Goal: Task Accomplishment & Management: Manage account settings

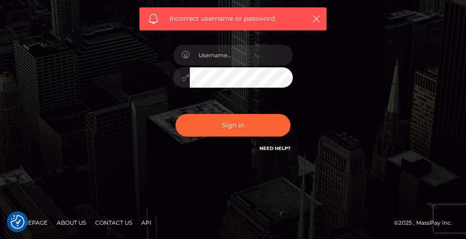
scroll to position [165, 0]
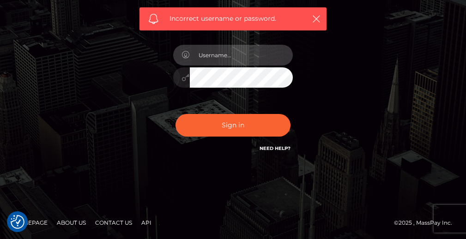
click at [241, 61] on input "text" at bounding box center [241, 55] width 103 height 21
type input "[EMAIL_ADDRESS][DOMAIN_NAME]"
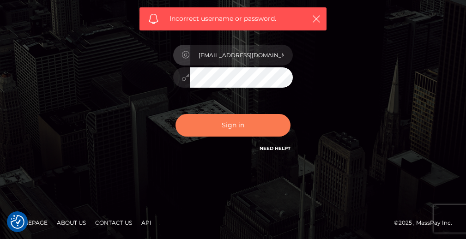
click at [261, 128] on button "Sign in" at bounding box center [232, 125] width 115 height 23
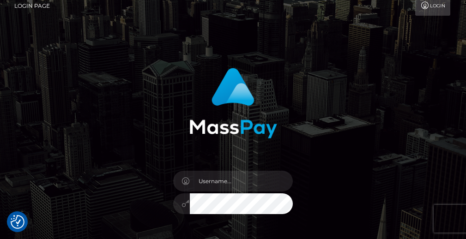
scroll to position [9, 0]
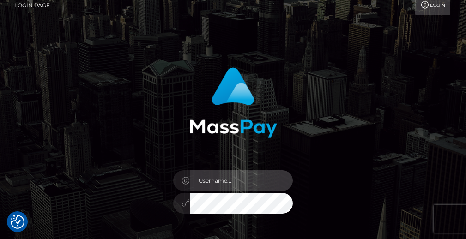
click at [238, 177] on input "text" at bounding box center [241, 180] width 103 height 21
type input "[EMAIL_ADDRESS][DOMAIN_NAME]"
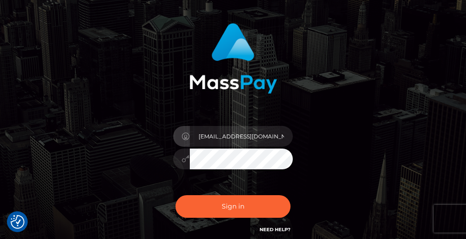
scroll to position [134, 0]
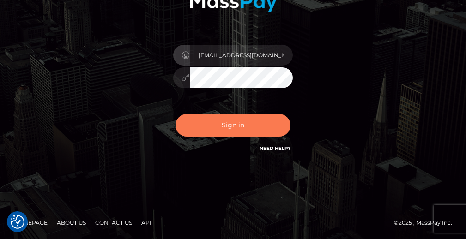
click at [240, 129] on button "Sign in" at bounding box center [232, 125] width 115 height 23
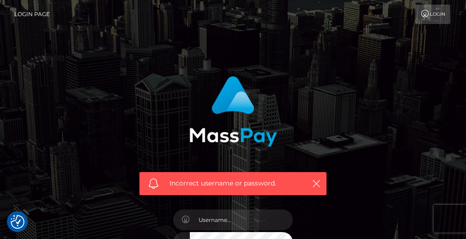
click at [430, 20] on link "Login" at bounding box center [432, 14] width 35 height 19
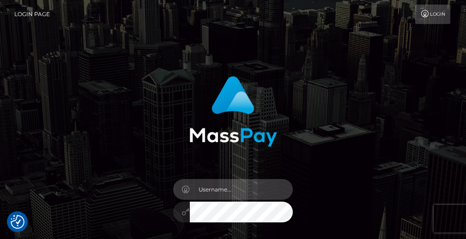
click at [240, 187] on input "text" at bounding box center [241, 189] width 103 height 21
type input "[EMAIL_ADDRESS][DOMAIN_NAME]"
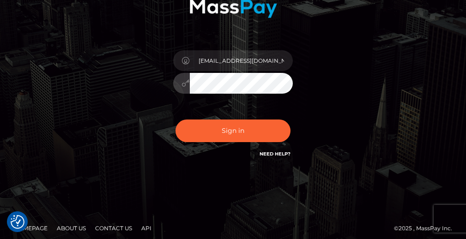
scroll to position [134, 0]
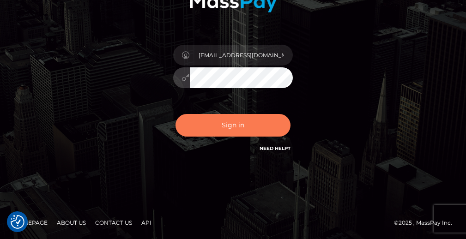
click at [228, 135] on button "Sign in" at bounding box center [232, 125] width 115 height 23
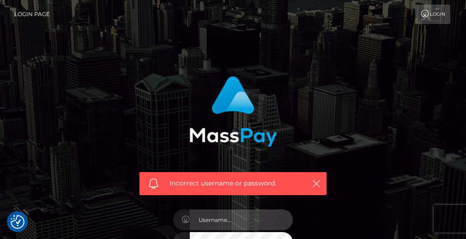
click at [236, 219] on input "text" at bounding box center [241, 219] width 103 height 21
type input "aidyn2xx@gmail.com"
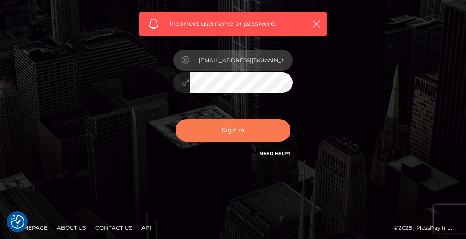
scroll to position [165, 0]
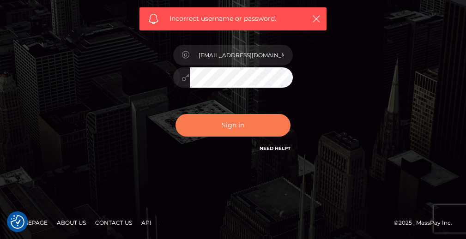
click at [246, 131] on button "Sign in" at bounding box center [232, 125] width 115 height 23
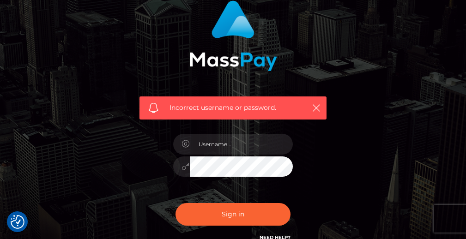
scroll to position [79, 0]
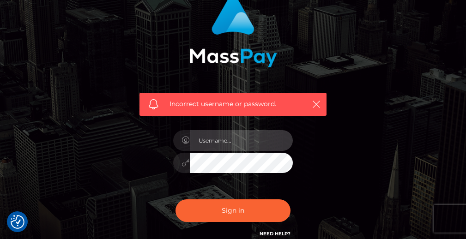
click at [231, 148] on input "text" at bounding box center [241, 140] width 103 height 21
type input "aidyn2xx@gmail.com"
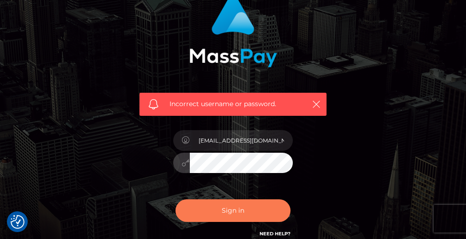
click at [212, 201] on button "Sign in" at bounding box center [232, 210] width 115 height 23
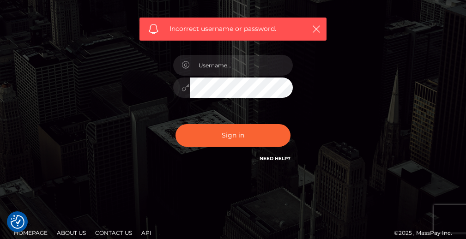
scroll to position [149, 0]
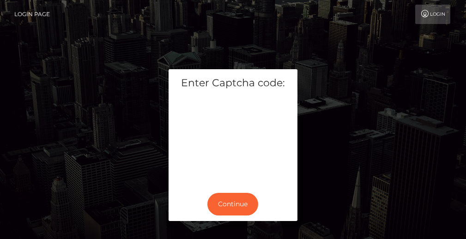
scroll to position [60, 0]
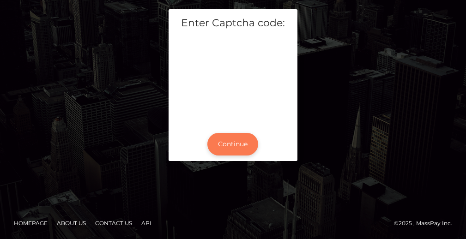
click at [238, 148] on button "Continue" at bounding box center [232, 144] width 51 height 23
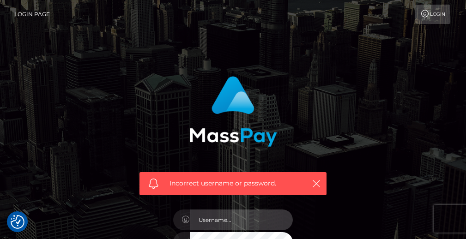
click at [253, 222] on input "text" at bounding box center [241, 219] width 103 height 21
type input "[EMAIL_ADDRESS][DOMAIN_NAME]"
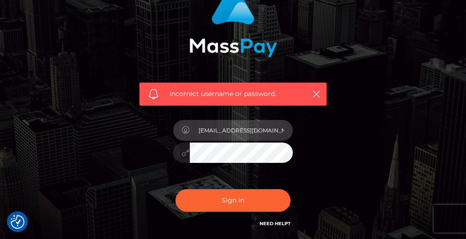
scroll to position [90, 0]
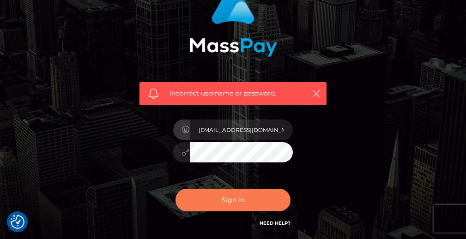
click at [263, 194] on button "Sign in" at bounding box center [232, 200] width 115 height 23
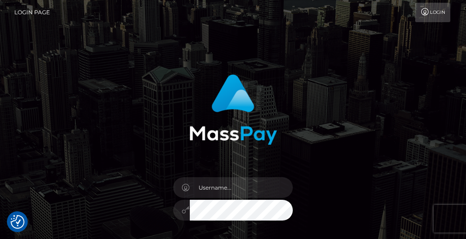
scroll to position [13, 0]
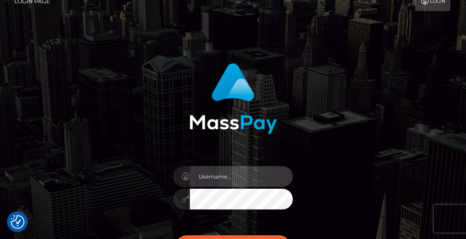
click at [253, 175] on input "text" at bounding box center [241, 176] width 103 height 21
type input "[EMAIL_ADDRESS][DOMAIN_NAME]"
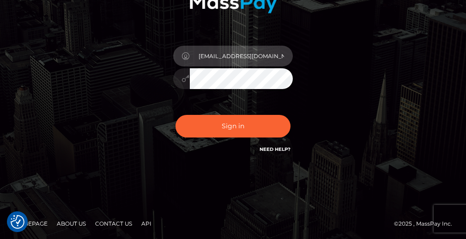
scroll to position [134, 0]
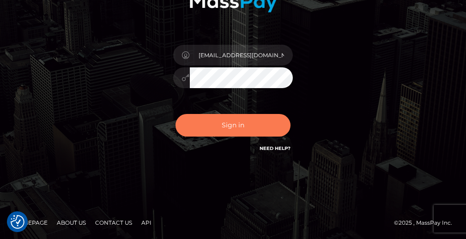
click at [228, 130] on button "Sign in" at bounding box center [232, 125] width 115 height 23
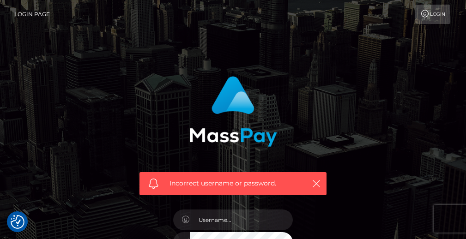
click at [434, 18] on link "Login" at bounding box center [432, 14] width 35 height 19
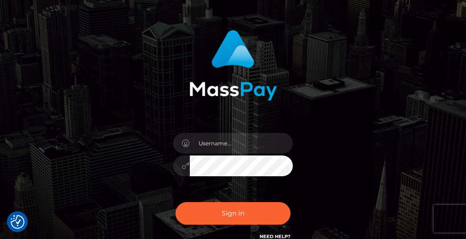
scroll to position [73, 0]
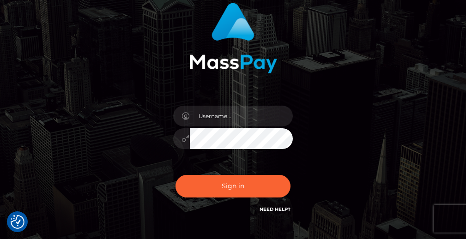
click at [276, 210] on link "Need Help?" at bounding box center [274, 209] width 31 height 6
